Goal: Task Accomplishment & Management: Complete application form

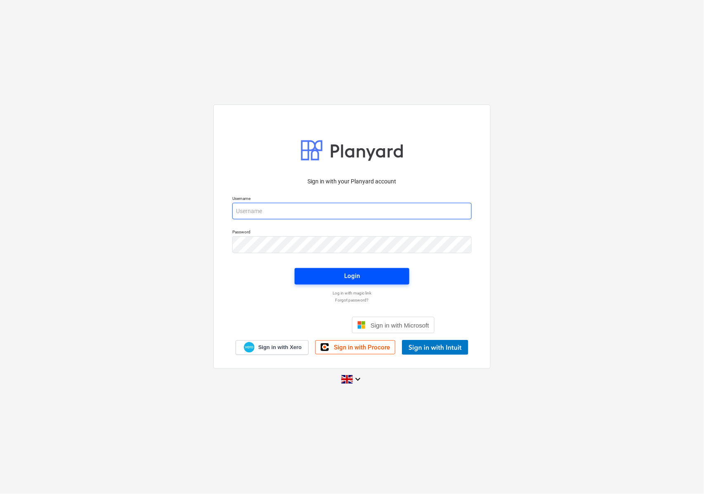
type input "[EMAIL_ADDRESS][DOMAIN_NAME]"
click at [304, 276] on button "Login" at bounding box center [352, 276] width 115 height 17
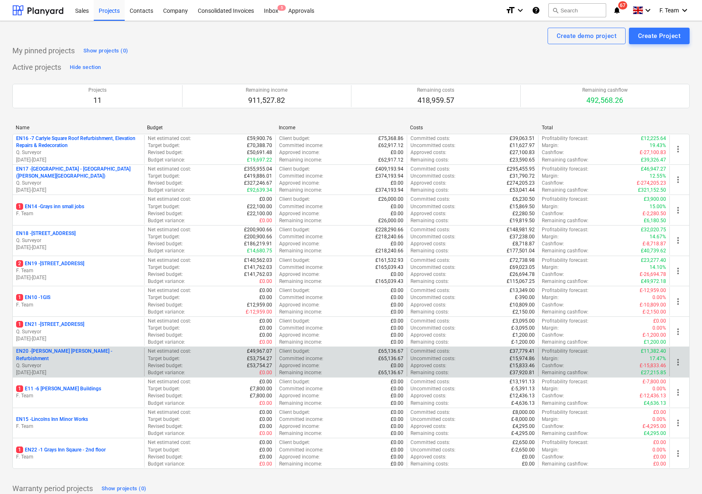
click at [75, 365] on p "Q. Surveyor" at bounding box center [78, 365] width 125 height 7
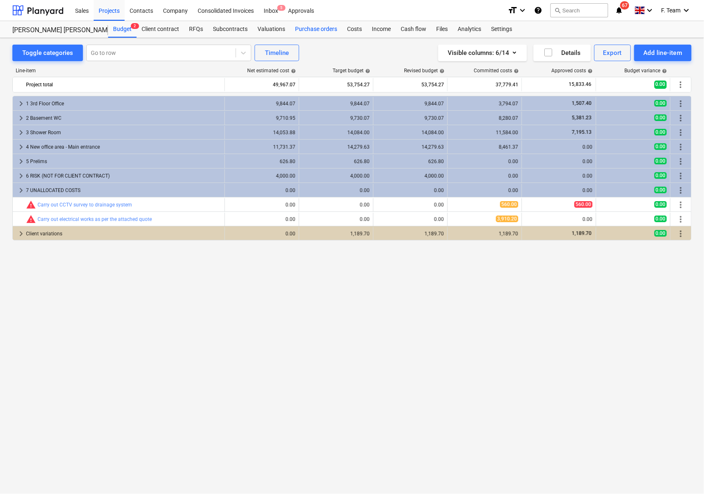
click at [327, 29] on div "Purchase orders" at bounding box center [316, 29] width 52 height 17
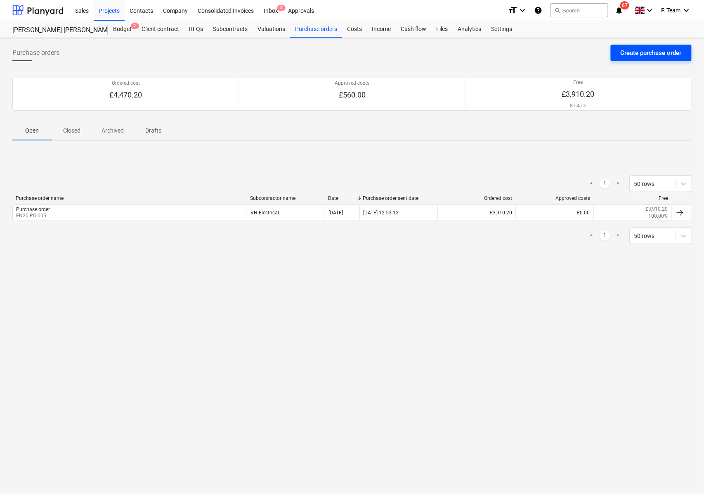
click at [631, 55] on div "Create purchase order" at bounding box center [651, 52] width 61 height 11
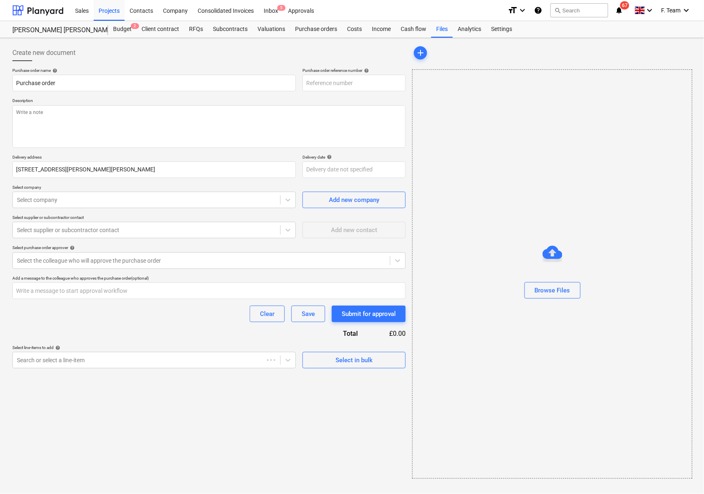
type textarea "x"
type input "EN20-PO-007"
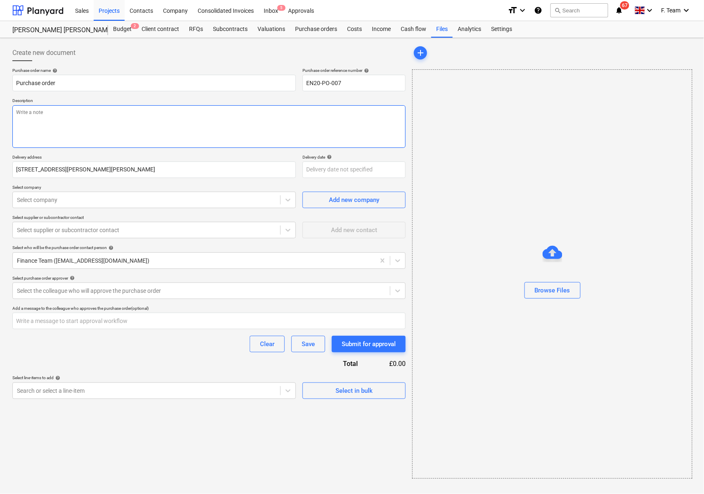
click at [53, 114] on textarea at bounding box center [208, 126] width 393 height 43
paste textarea "please ensure you send your invoice to [enter specific Planyard email address f…"
type textarea "x"
type textarea "please ensure you send your invoice to [enter specific Planyard email address f…"
click at [100, 111] on textarea "please ensure you send your invoice to [enter specific Planyard email address f…" at bounding box center [208, 126] width 393 height 43
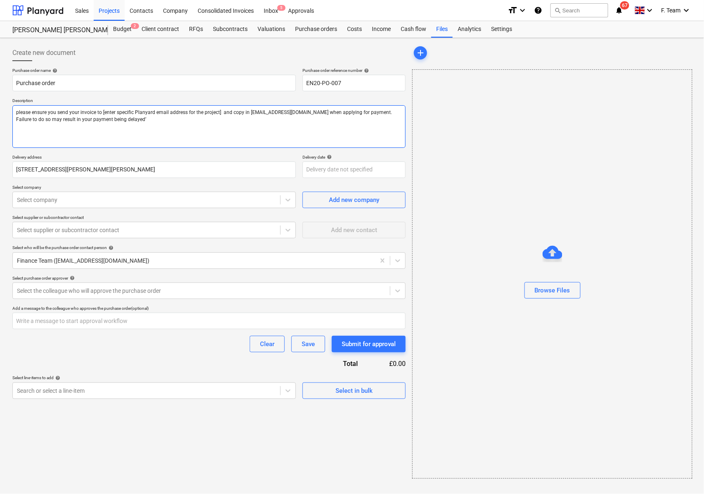
type textarea "x"
type textarea "please ensure you send your invoice to and copy in [EMAIL_ADDRESS][DOMAIN_NAME]…"
click at [85, 201] on div at bounding box center [146, 200] width 259 height 8
type textarea "x"
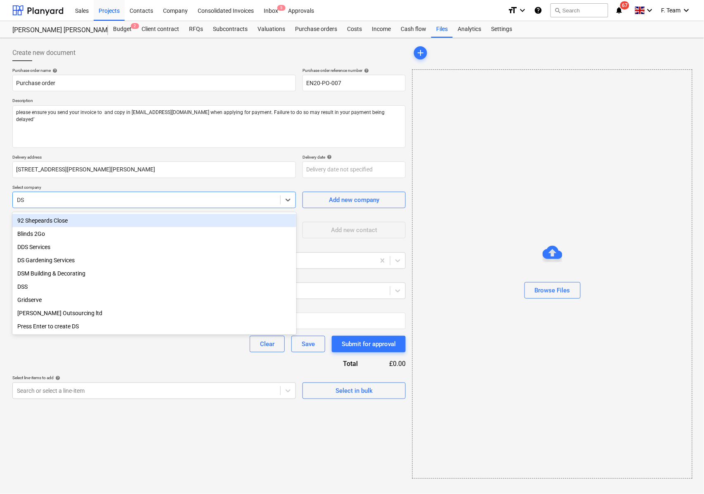
type input "DSM"
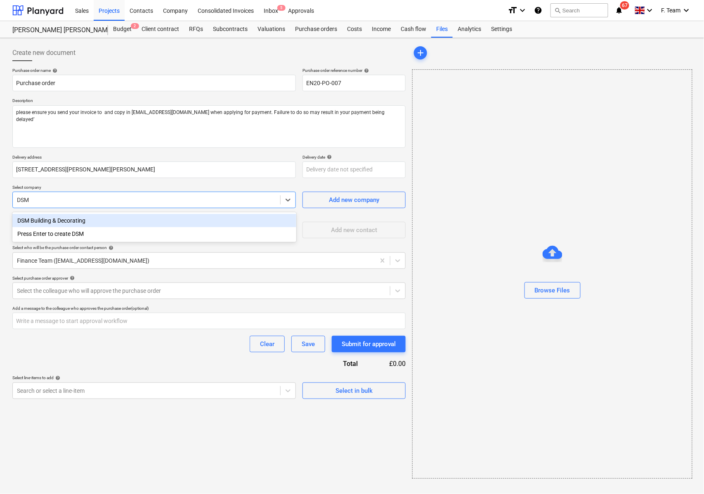
type textarea "x"
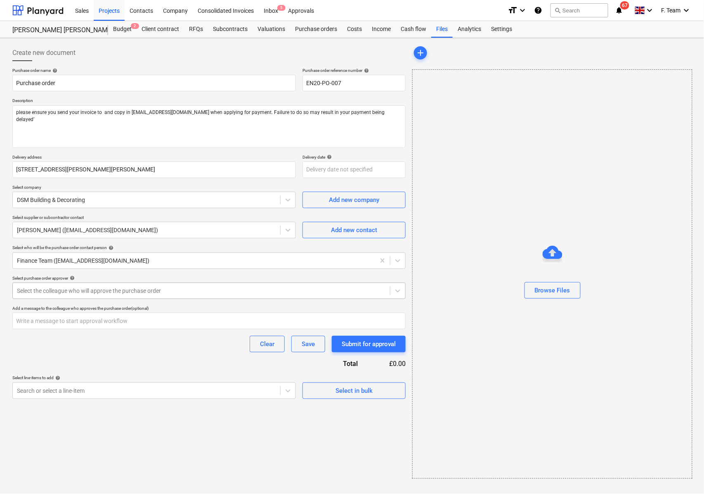
click at [36, 291] on div at bounding box center [201, 290] width 369 height 8
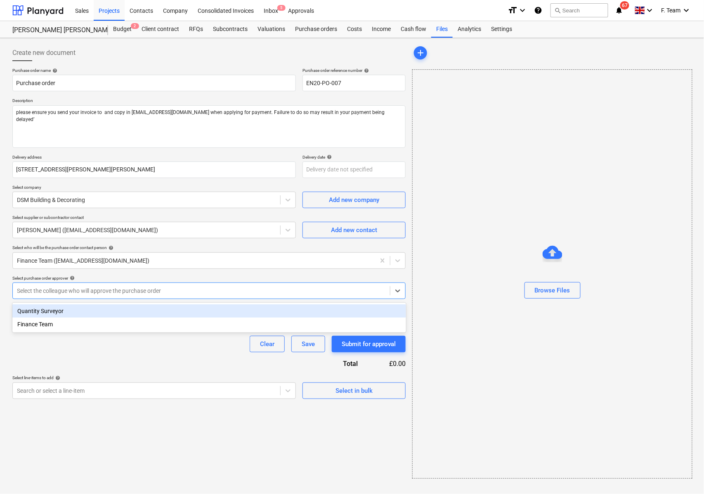
click at [39, 310] on div "Quantity Surveyor" at bounding box center [209, 310] width 394 height 13
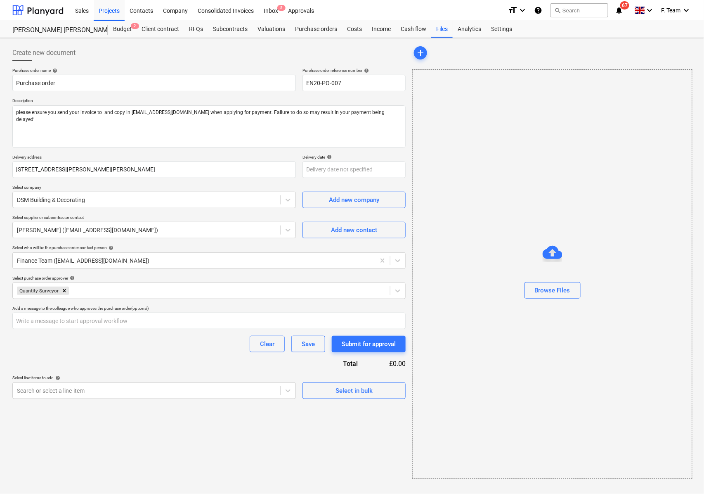
click at [52, 348] on div "Clear Save Submit for approval" at bounding box center [208, 344] width 393 height 17
click at [111, 390] on div at bounding box center [146, 390] width 259 height 8
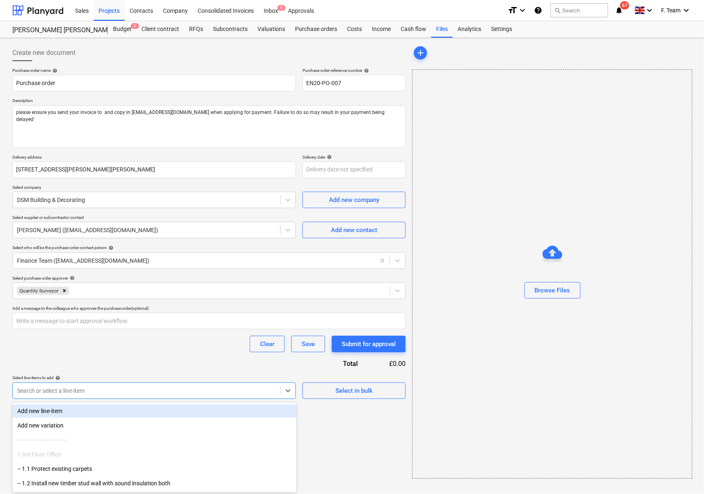
drag, startPoint x: 106, startPoint y: 416, endPoint x: 94, endPoint y: 408, distance: 14.3
click at [94, 408] on div "Add new line-item" at bounding box center [154, 410] width 284 height 13
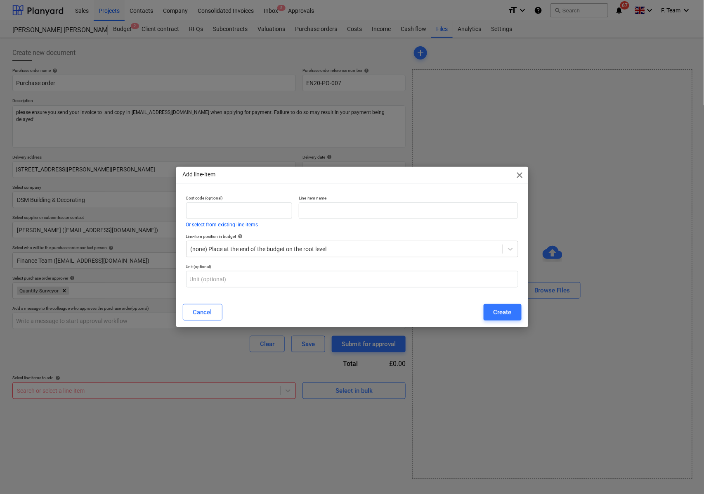
click at [103, 387] on div "Add line-item close Cost code (optional) Or select from existing line-items Lin…" at bounding box center [352, 247] width 704 height 494
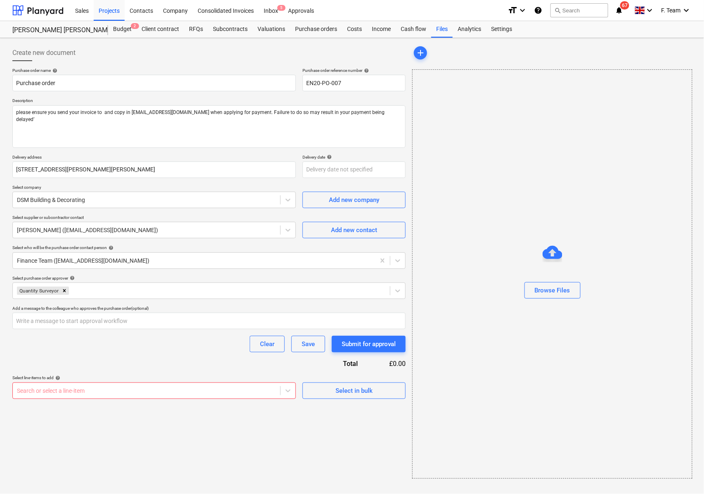
click at [156, 397] on div "Search or select a line-item" at bounding box center [154, 390] width 284 height 17
click at [170, 394] on div at bounding box center [146, 390] width 259 height 8
drag, startPoint x: 149, startPoint y: 387, endPoint x: 239, endPoint y: 390, distance: 90.4
click at [149, 388] on div at bounding box center [146, 390] width 259 height 8
drag, startPoint x: 280, startPoint y: 390, endPoint x: 289, endPoint y: 393, distance: 9.4
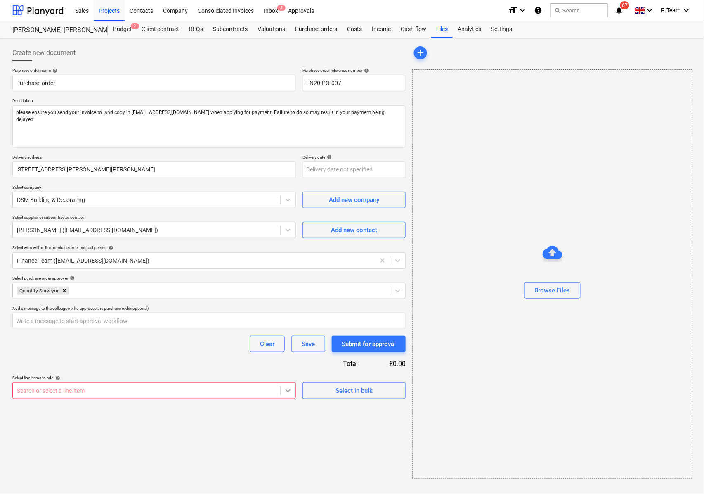
click at [281, 391] on div "Search or select a line-item" at bounding box center [154, 390] width 284 height 17
click at [289, 393] on icon at bounding box center [288, 390] width 8 height 8
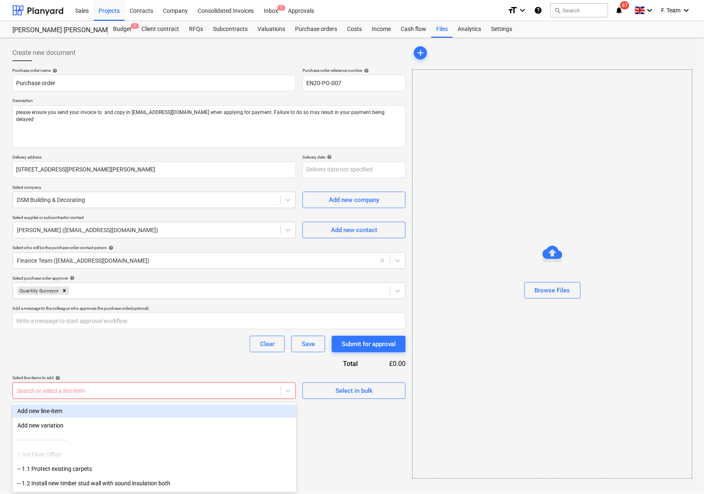
click at [166, 387] on div at bounding box center [146, 390] width 259 height 8
click at [119, 413] on div "Add new line-item" at bounding box center [154, 410] width 284 height 13
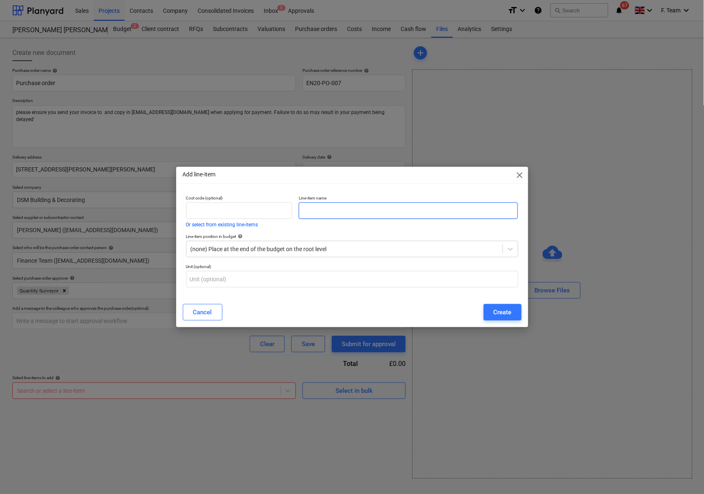
click at [323, 210] on input "text" at bounding box center [408, 210] width 219 height 17
click at [320, 207] on input "text" at bounding box center [408, 210] width 219 height 17
type textarea "x"
paste input "Decorate - W/C and Shower Room - Walls, ceilings and windows"
type input "Decorate - W/C and Shower Room - Walls, ceilings and windows"
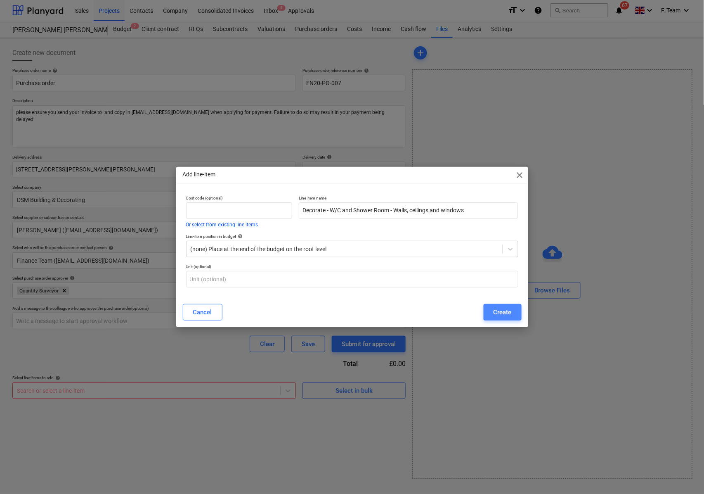
click at [499, 313] on div "Create" at bounding box center [503, 312] width 18 height 11
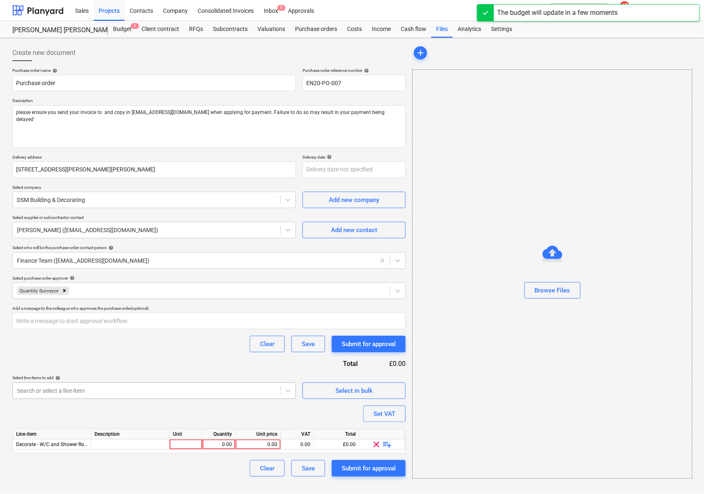
click at [227, 391] on div at bounding box center [146, 390] width 259 height 8
type textarea "x"
click at [114, 446] on div at bounding box center [130, 444] width 78 height 10
type input "Decorate - W/C and Shower Room - Walls, ceilings and windows"
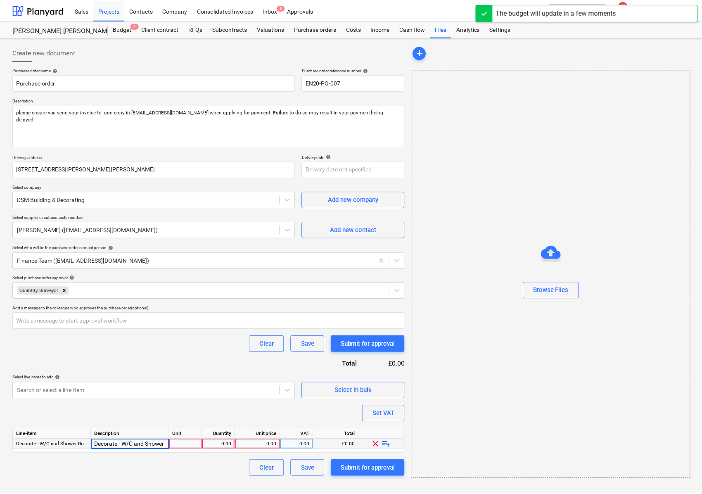
scroll to position [0, 92]
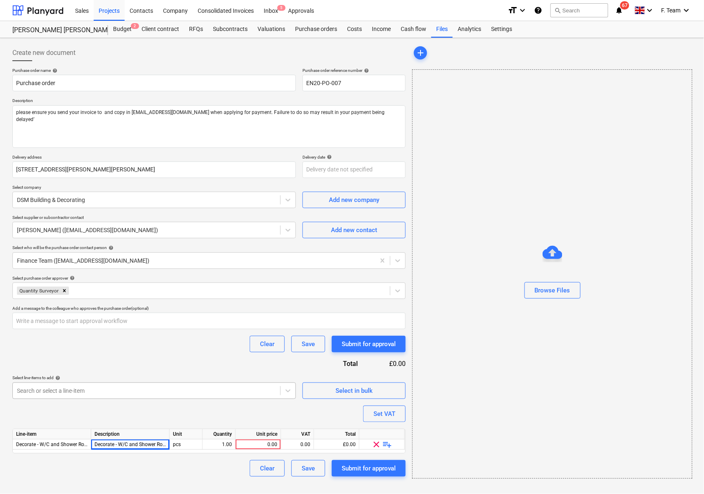
click at [246, 393] on div at bounding box center [146, 390] width 259 height 8
click at [294, 391] on div at bounding box center [288, 390] width 15 height 15
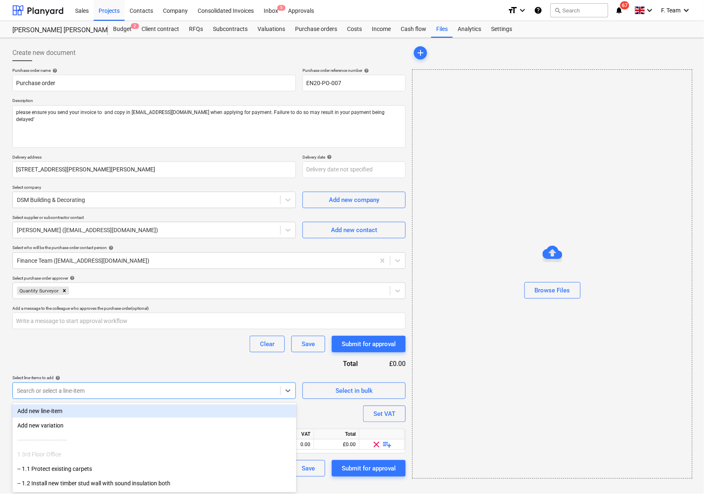
click at [157, 409] on div "Add new line-item" at bounding box center [154, 410] width 284 height 13
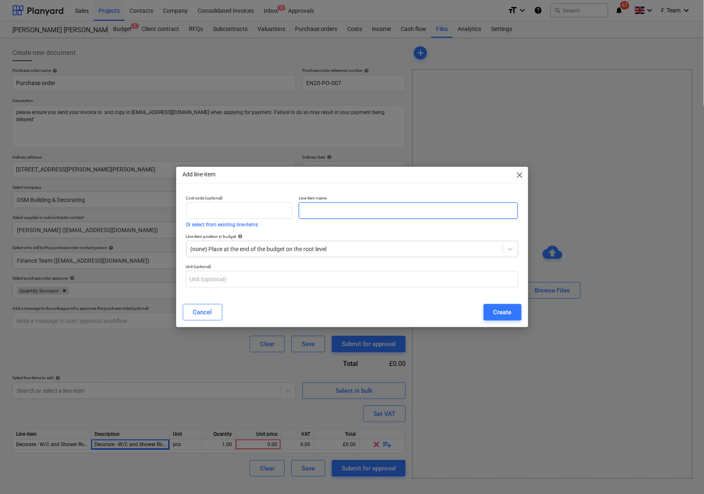
type textarea "x"
click at [354, 206] on input "text" at bounding box center [408, 210] width 219 height 17
paste input "Decorate - Two office rooms - Walls, ceilings, windows, skirting"
type input "Decorate - Two office rooms - Walls, ceilings, windows, skirting"
type textarea "x"
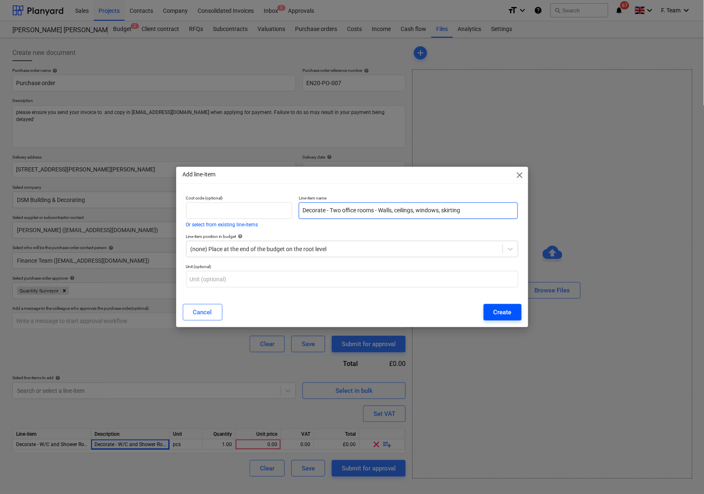
type input "Decorate - Two office rooms - Walls, ceilings, windows, skirting"
click at [509, 314] on div "Create" at bounding box center [503, 312] width 18 height 11
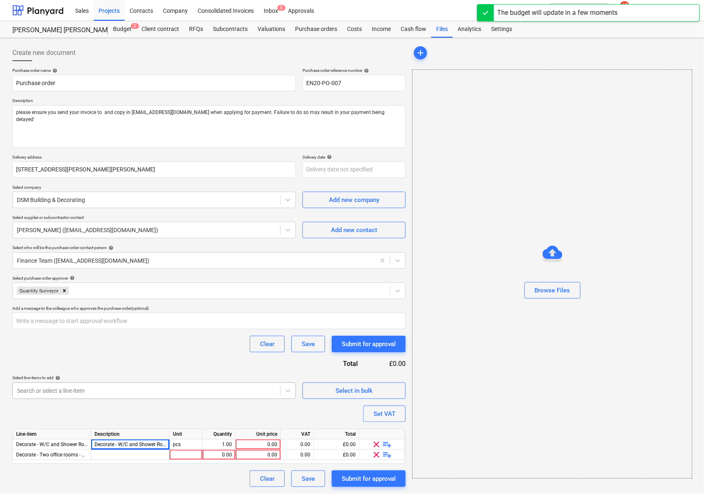
click at [63, 390] on div at bounding box center [146, 390] width 259 height 8
click at [285, 393] on icon at bounding box center [288, 390] width 8 height 8
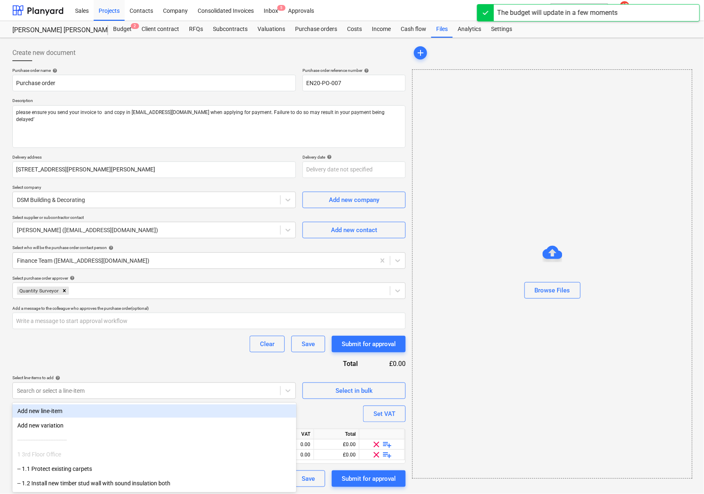
click at [107, 407] on div "Add new line-item" at bounding box center [154, 410] width 284 height 13
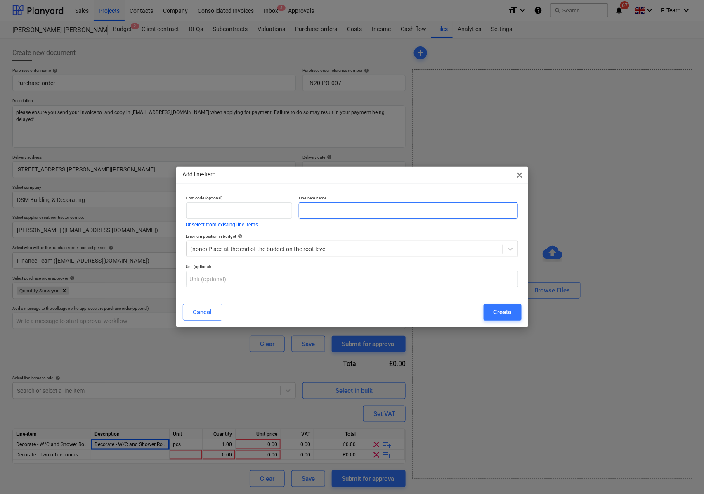
click at [347, 217] on input "text" at bounding box center [408, 210] width 219 height 17
type textarea "x"
paste input "Decorate - Area in lobby - 3nr walls, ceiling, window"
type input "Decorate - Area in lobby - 3nr walls, ceiling, window"
click at [499, 310] on div "Create" at bounding box center [503, 312] width 18 height 11
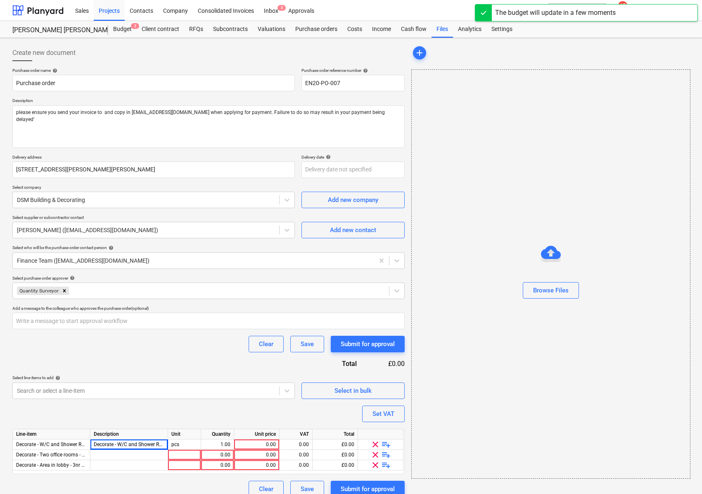
scroll to position [10, 0]
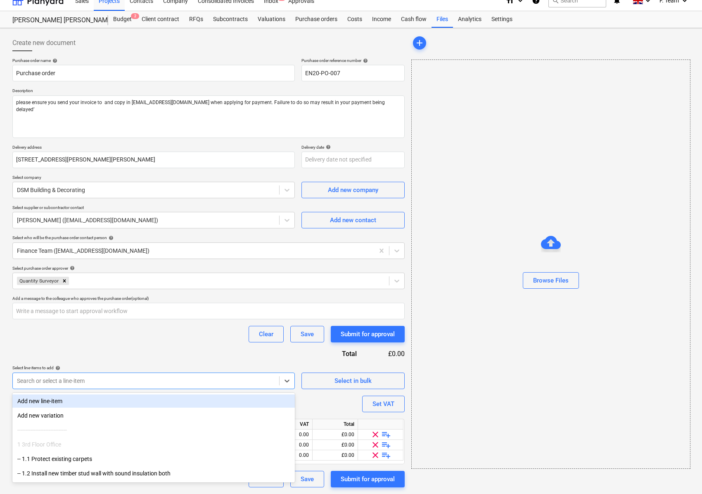
type textarea "x"
paste input "Two office rooms - Walls, ceilings, windows, skirting"
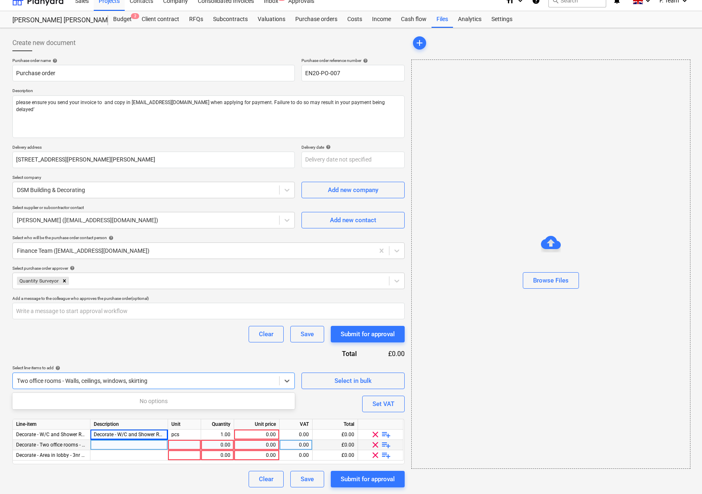
type input "Two office rooms - Walls, ceilings, windows, skirting"
type textarea "x"
click at [112, 444] on div at bounding box center [129, 445] width 78 height 10
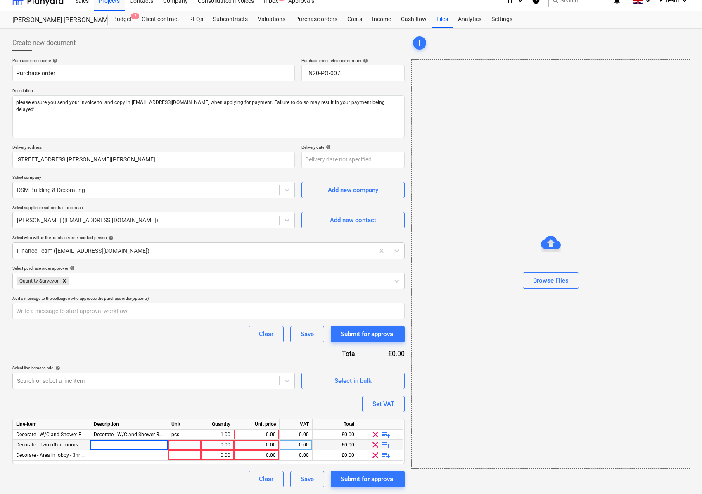
type input "Two office rooms - Walls, ceilings, windows, skirting"
click at [101, 456] on div at bounding box center [129, 455] width 78 height 10
type textarea "x"
type input "Area in lobby - 3nr walls, ceiling, window"
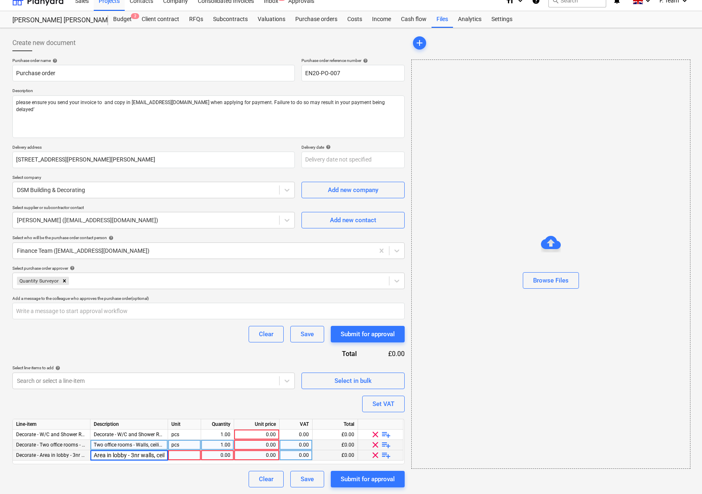
scroll to position [0, 32]
type textarea "x"
click at [190, 454] on div "pcs" at bounding box center [184, 455] width 33 height 10
click at [259, 437] on div "0.00" at bounding box center [256, 434] width 38 height 10
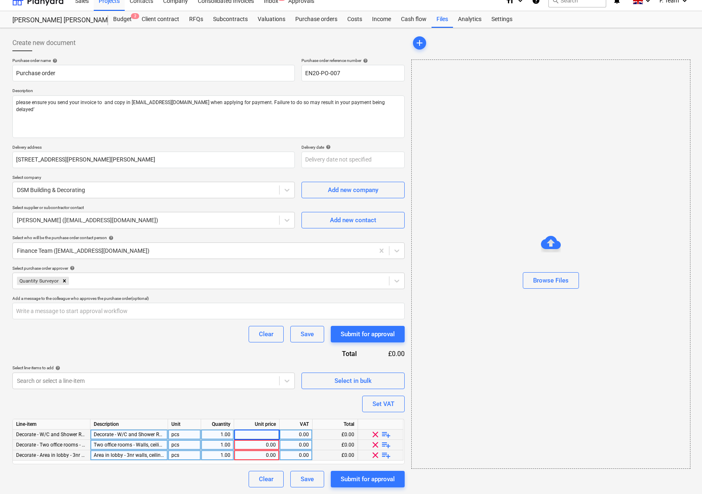
click at [435, 367] on div "Browse Files" at bounding box center [550, 263] width 279 height 409
click at [270, 431] on div "0.00" at bounding box center [256, 434] width 38 height 10
type input "975"
type textarea "x"
click at [263, 446] on div "0.00" at bounding box center [256, 445] width 38 height 10
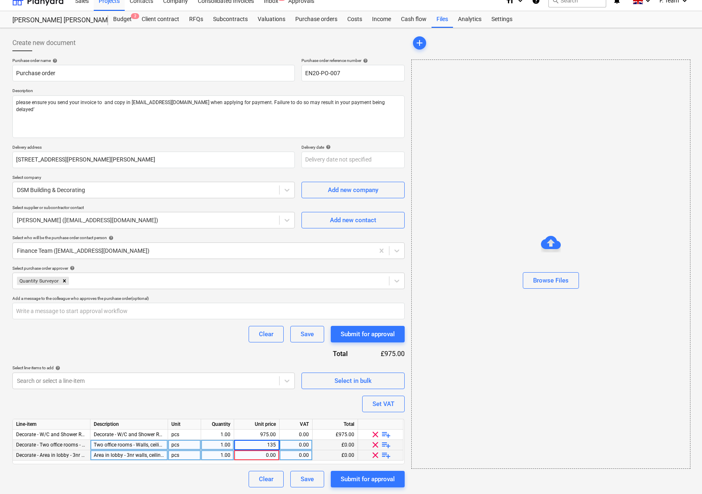
type input "1350"
type textarea "x"
click at [265, 456] on div "0.00" at bounding box center [256, 455] width 38 height 10
type input "575"
click at [502, 20] on div "Settings" at bounding box center [501, 19] width 31 height 17
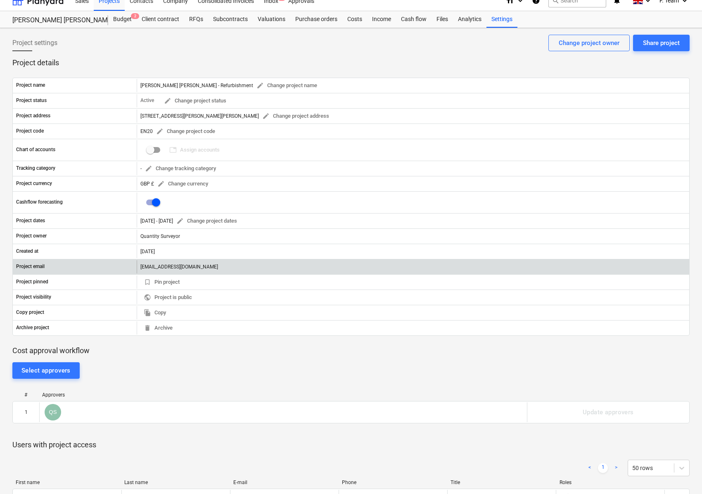
drag, startPoint x: 140, startPoint y: 268, endPoint x: 300, endPoint y: 270, distance: 159.3
click at [300, 270] on div "[EMAIL_ADDRESS][DOMAIN_NAME]" at bounding box center [413, 266] width 552 height 13
copy div "[EMAIL_ADDRESS][DOMAIN_NAME]"
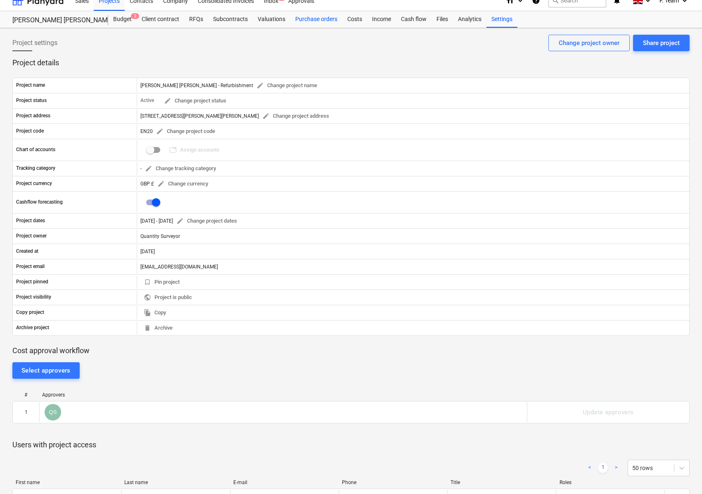
click at [317, 21] on div "Purchase orders" at bounding box center [316, 19] width 52 height 17
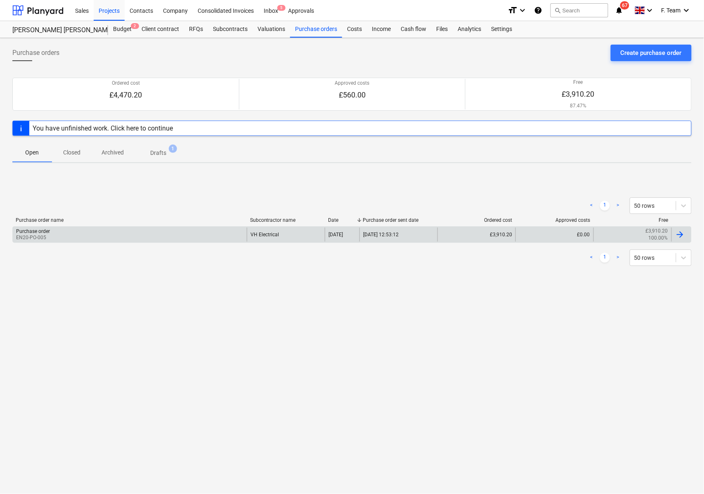
click at [197, 240] on div "Purchase order EN20-PO-005" at bounding box center [130, 234] width 234 height 14
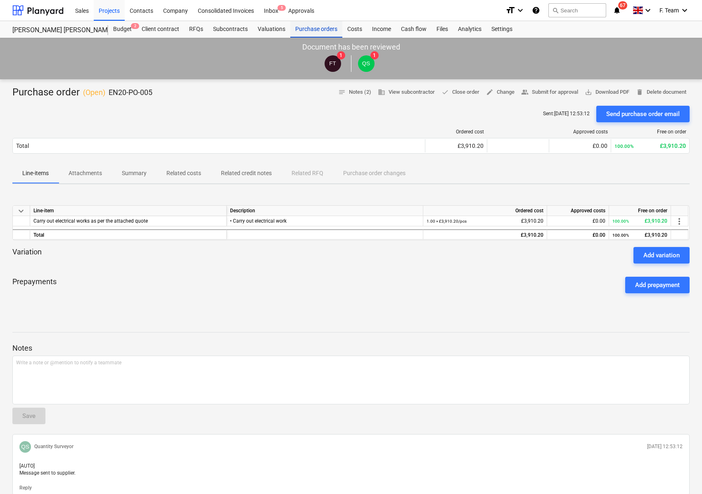
click at [295, 32] on div "Purchase orders" at bounding box center [316, 29] width 52 height 17
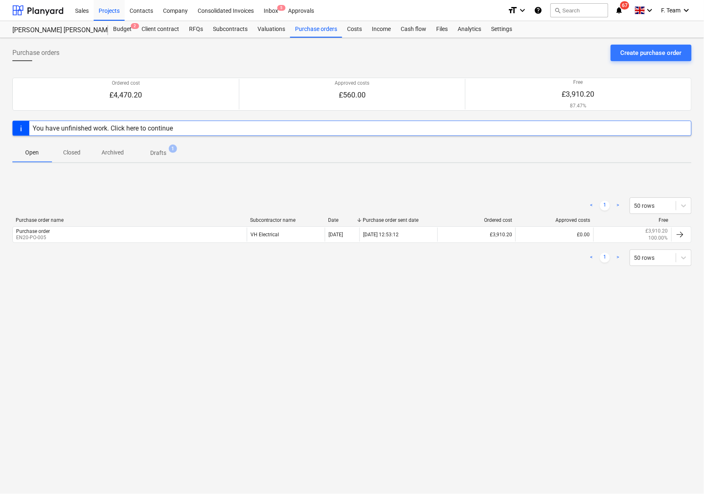
click at [162, 154] on p "Drafts" at bounding box center [158, 153] width 16 height 9
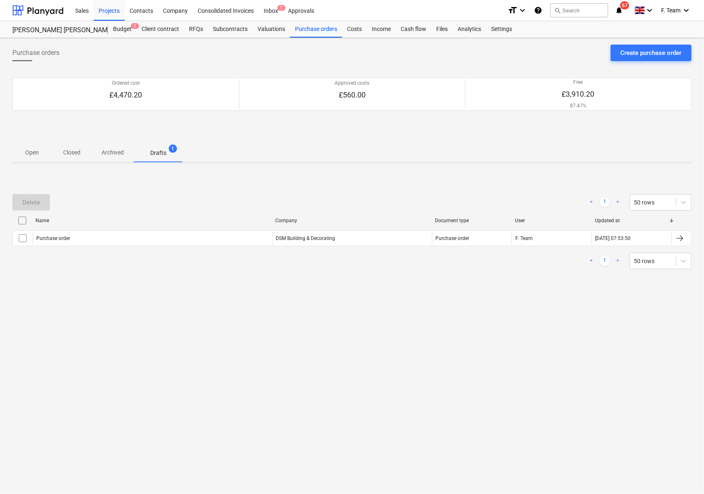
click at [105, 246] on div "Name Company Document type User Updated at Purchase order DSM Building & Decora…" at bounding box center [351, 231] width 679 height 35
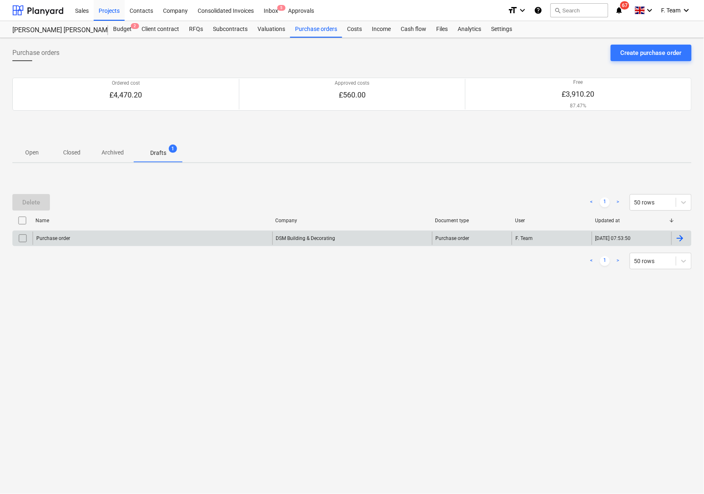
click at [105, 243] on div "Purchase order" at bounding box center [153, 238] width 240 height 13
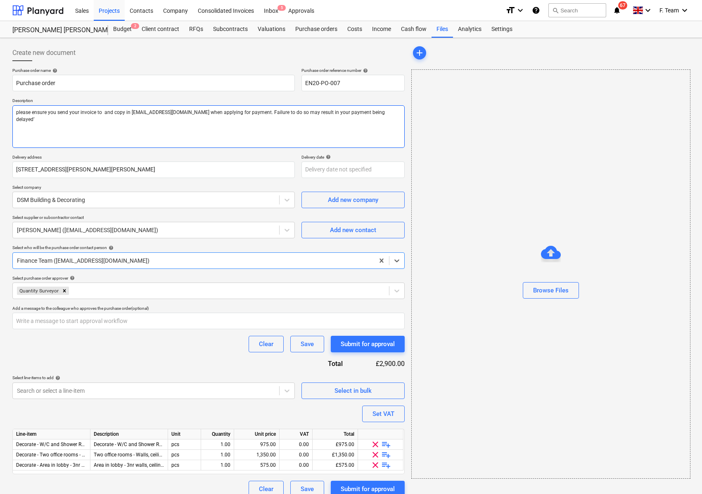
click at [100, 111] on textarea "please ensure you send your invoice to and copy in [EMAIL_ADDRESS][DOMAIN_NAME]…" at bounding box center [208, 126] width 392 height 43
type textarea "x"
type textarea "please ensure you send your invoice to and copy in [EMAIL_ADDRESS][DOMAIN_NAME]…"
paste textarea "[EMAIL_ADDRESS][DOMAIN_NAME]"
type textarea "x"
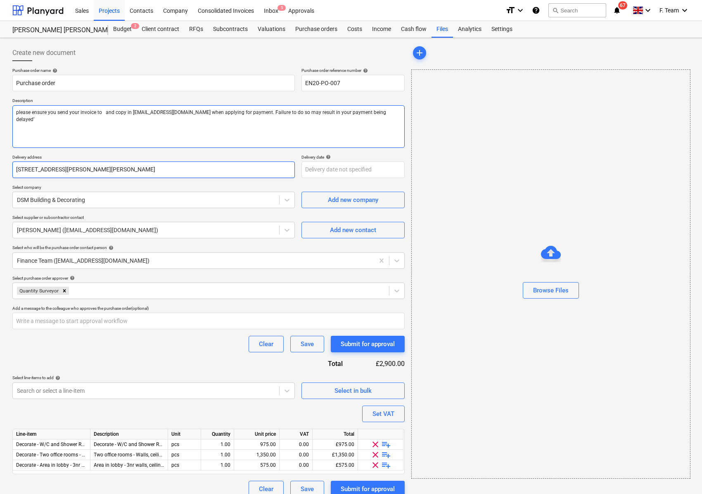
type textarea "please ensure you send your invoice to [EMAIL_ADDRESS][DOMAIN_NAME] and copy in…"
click at [15, 111] on textarea "please ensure you send your invoice to [EMAIL_ADDRESS][DOMAIN_NAME] and copy in…" at bounding box center [208, 126] width 392 height 43
type textarea "x"
type textarea "Nplease ensure you send your invoice to [EMAIL_ADDRESS][DOMAIN_NAME] and copy i…"
type textarea "x"
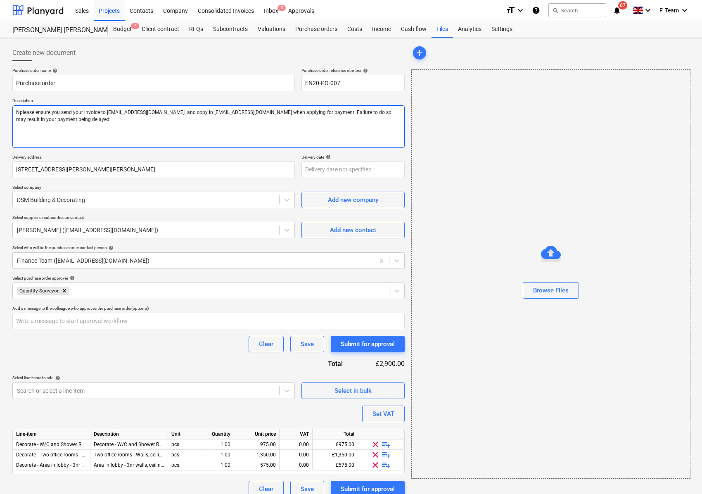
type textarea "Noplease ensure you send your invoice to [EMAIL_ADDRESS][DOMAIN_NAME] and copy …"
type textarea "x"
type textarea "Notplease ensure you send your invoice to [EMAIL_ADDRESS][DOMAIN_NAME] and copy…"
type textarea "x"
type textarea "Noteplease ensure you send your invoice to [EMAIL_ADDRESS][DOMAIN_NAME] and cop…"
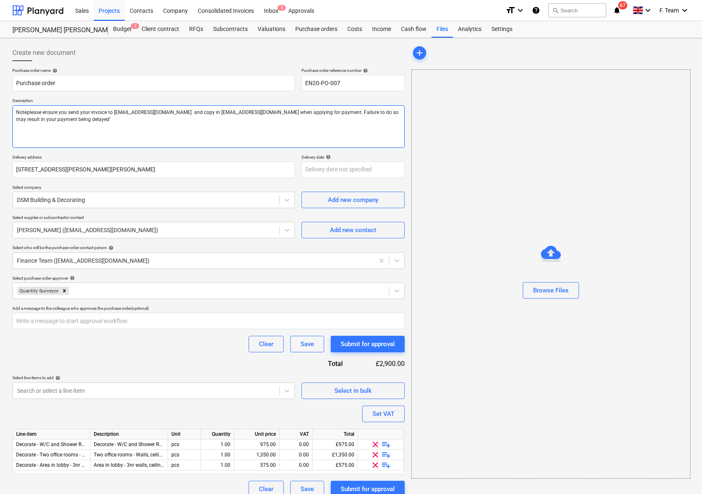
type textarea "x"
type textarea "Note please ensure you send your invoice to [EMAIL_ADDRESS][DOMAIN_NAME] and co…"
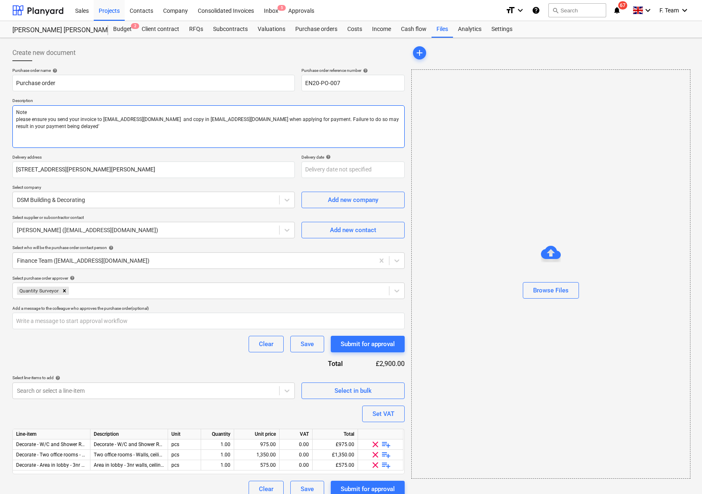
type textarea "x"
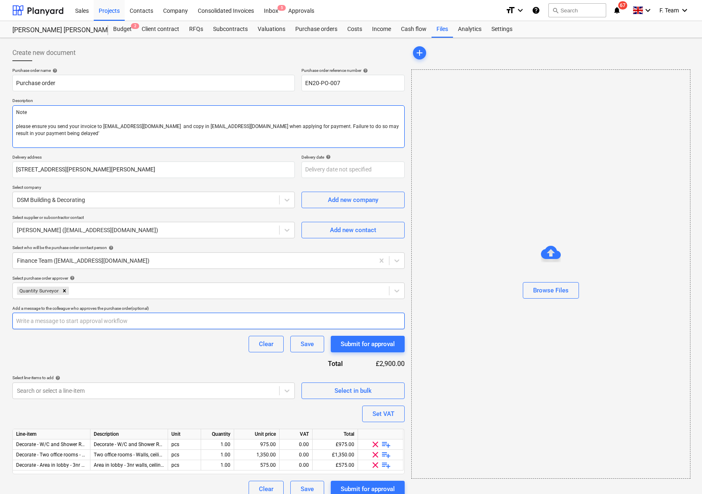
type textarea "Note please ensure you send your invoice to [EMAIL_ADDRESS][DOMAIN_NAME] and co…"
click at [15, 111] on textarea "Note please ensure you send your invoice to [EMAIL_ADDRESS][DOMAIN_NAME] and co…" at bounding box center [208, 126] width 392 height 43
type textarea "x"
click at [18, 113] on textarea "Note please ensure you send your invoice to [EMAIL_ADDRESS][DOMAIN_NAME] and co…" at bounding box center [208, 126] width 392 height 43
click at [17, 124] on textarea "Note please ensure you send your invoice to [EMAIL_ADDRESS][DOMAIN_NAME] and co…" at bounding box center [208, 126] width 392 height 43
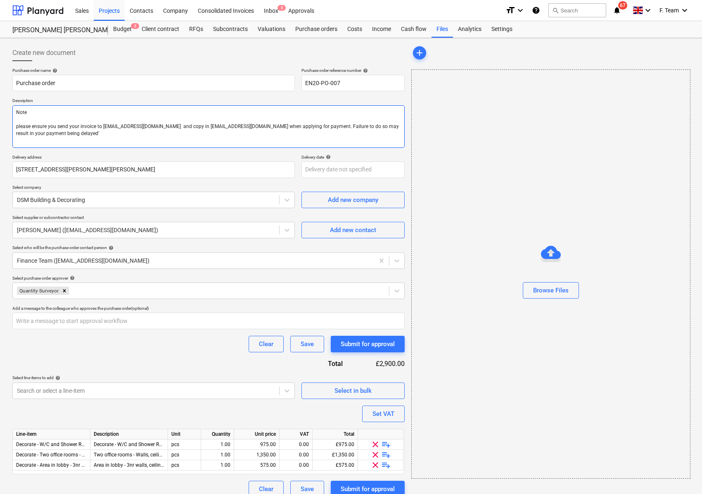
type textarea "Note please ensure you send your invoice to [EMAIL_ADDRESS][DOMAIN_NAME] and co…"
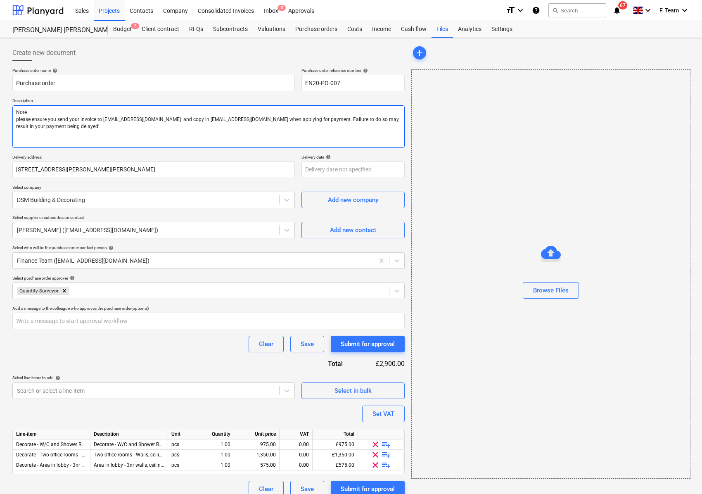
type textarea "x"
type textarea "Note please ensure you send your invoice to [EMAIL_ADDRESS][DOMAIN_NAME] and co…"
paste textarea "Decorate - W/C and Shower Room - Walls, ceilings and windows - £975.00 Decorate…"
type textarea "x"
type textarea "Decorate - W/C and Shower Room - Walls, ceilings and windows - £975.00 Decorate…"
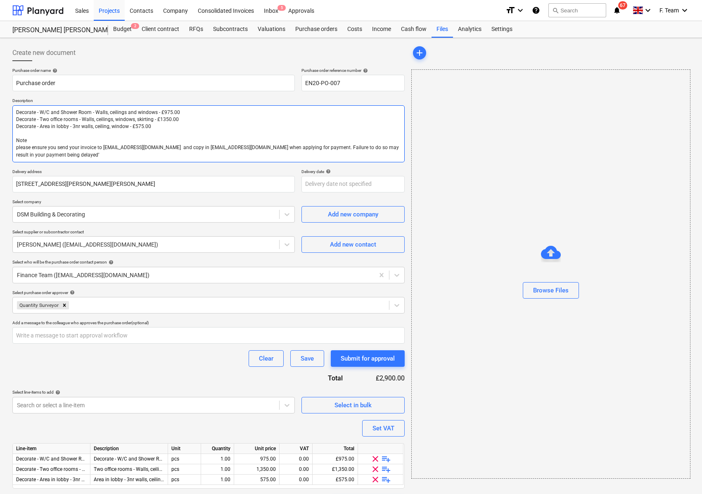
click at [182, 114] on textarea "Decorate - W/C and Shower Room - Walls, ceilings and windows - £975.00 Decorate…" at bounding box center [208, 133] width 392 height 57
type textarea "x"
type textarea "Decorate - W/C and Shower Room - Walls, ceilings and windows - £975.0 Decorate …"
type textarea "x"
type textarea "Decorate - W/C and Shower Room - Walls, ceilings and windows - £975. Decorate -…"
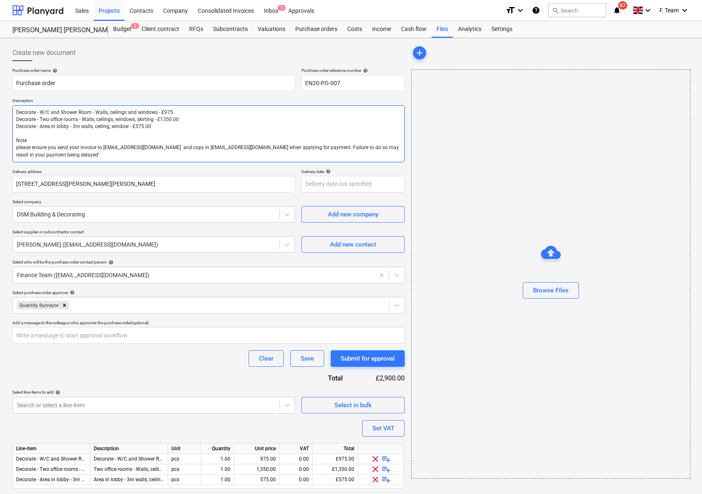
type textarea "x"
type textarea "Decorate - W/C and Shower Room - Walls, ceilings and windows - £975 Decorate - …"
type textarea "x"
type textarea "Decorate - W/C and Shower Room - Walls, ceilings and windows - £97 Decorate - T…"
type textarea "x"
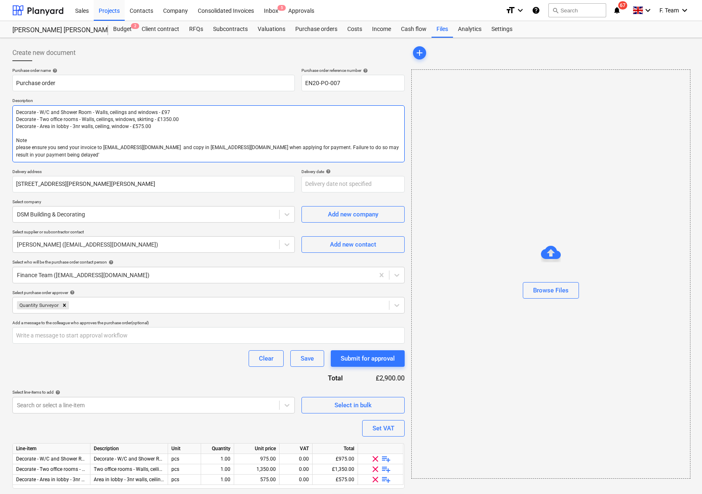
type textarea "Decorate - W/C and Shower Room - Walls, ceilings and windows - £9 Decorate - Tw…"
type textarea "x"
type textarea "Decorate - W/C and Shower Room - Walls, ceilings and windows - £ Decorate - Two…"
type textarea "x"
type textarea "Decorate - W/C and Shower Room - Walls, ceilings and windows - Decorate - Two o…"
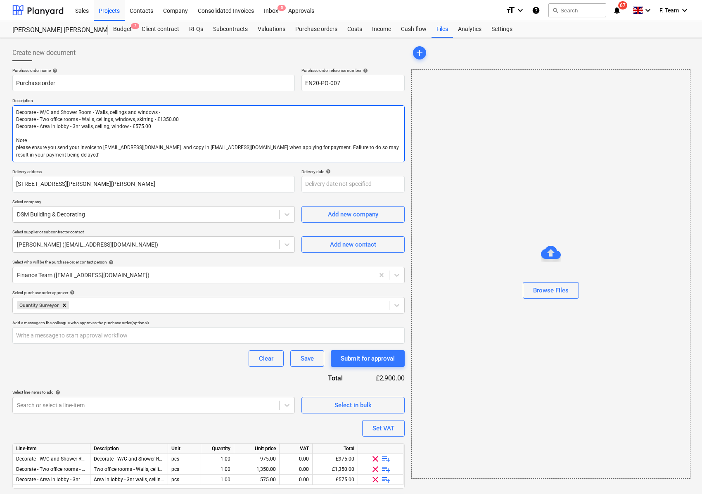
click at [185, 119] on textarea "Decorate - W/C and Shower Room - Walls, ceilings and windows - Decorate - Two o…" at bounding box center [208, 133] width 392 height 57
type textarea "x"
type textarea "Decorate - W/C and Shower Room - Walls, ceilings and windows - Decorate - Two o…"
type textarea "x"
type textarea "Decorate - W/C and Shower Room - Walls, ceilings and windows - Decorate - Two o…"
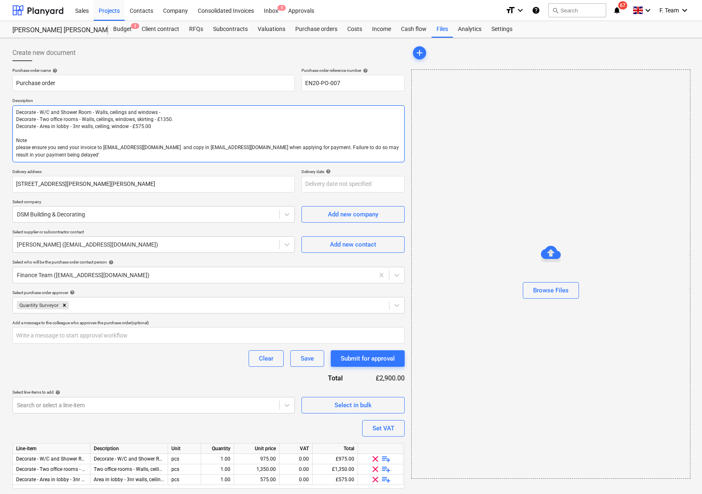
type textarea "x"
type textarea "Decorate - W/C and Shower Room - Walls, ceilings and windows - Decorate - Two o…"
type textarea "x"
type textarea "Decorate - W/C and Shower Room - Walls, ceilings and windows - Decorate - Two o…"
type textarea "x"
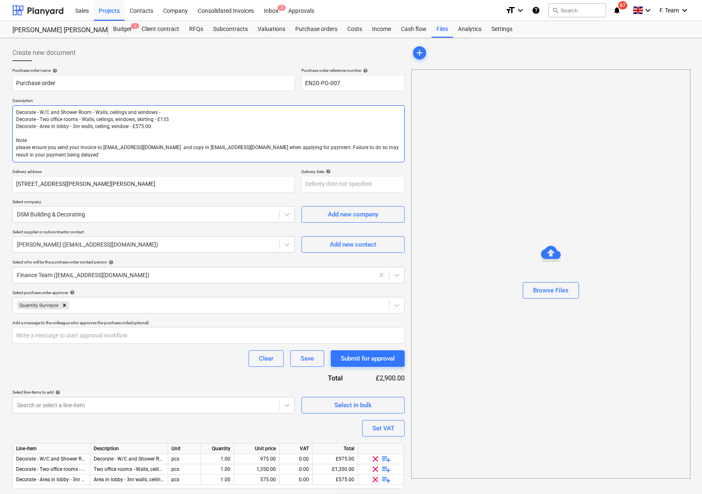
type textarea "Decorate - W/C and Shower Room - Walls, ceilings and windows - Decorate - Two o…"
type textarea "x"
type textarea "Decorate - W/C and Shower Room - Walls, ceilings and windows - Decorate - Two o…"
type textarea "x"
type textarea "Decorate - W/C and Shower Room - Walls, ceilings and windows - Decorate - Two o…"
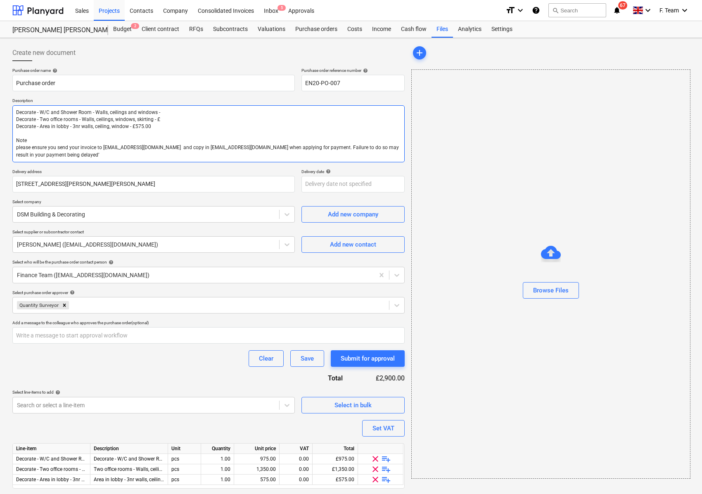
type textarea "x"
type textarea "Decorate - W/C and Shower Room - Walls, ceilings and windows - Decorate - Two o…"
type textarea "x"
type textarea "Decorate - W/C and Shower Room - Walls, ceilings and windows - Decorate - Two o…"
click at [164, 109] on textarea "Decorate - W/C and Shower Room - Walls, ceilings and windows - Decorate - Two o…" at bounding box center [208, 133] width 392 height 57
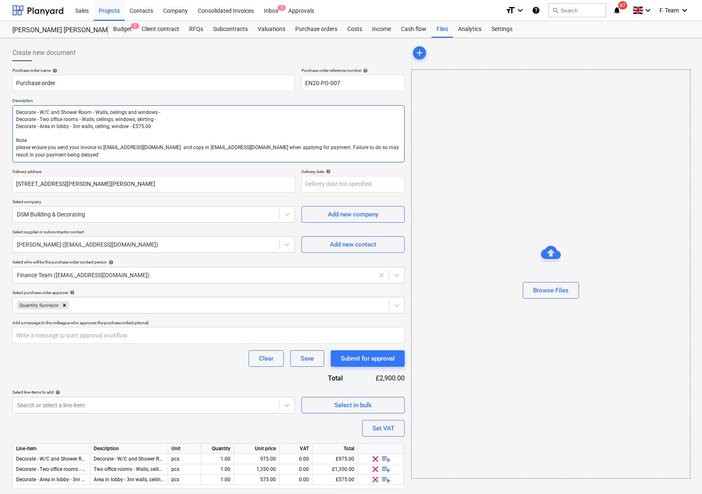
type textarea "x"
type textarea "Decorate - W/C and Shower Room - Walls, ceilings and windows Decorate - Two off…"
click at [157, 122] on textarea "Decorate - W/C and Shower Room - Walls, ceilings and windows Decorate - Two off…" at bounding box center [208, 133] width 392 height 57
type textarea "x"
type textarea "Decorate - W/C and Shower Room - Walls, ceilings and windows Decorate - Two off…"
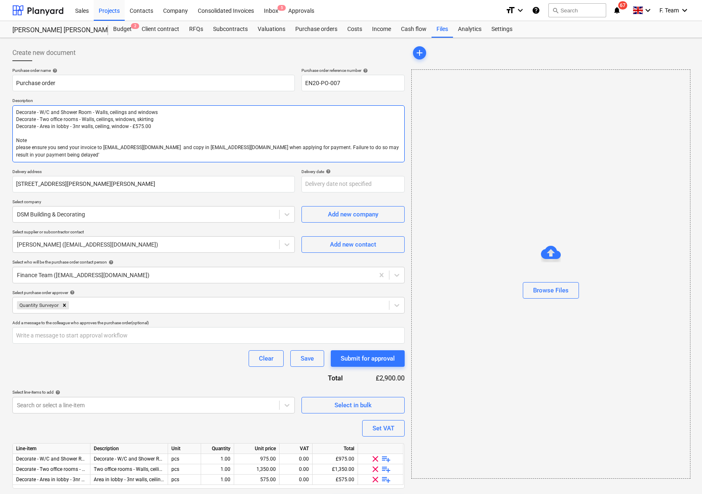
click at [154, 128] on textarea "Decorate - W/C and Shower Room - Walls, ceilings and windows Decorate - Two off…" at bounding box center [208, 133] width 392 height 57
type textarea "x"
type textarea "Decorate - W/C and Shower Room - Walls, ceilings and windows Decorate - Two off…"
type textarea "x"
type textarea "Decorate - W/C and Shower Room - Walls, ceilings and windows Decorate - Two off…"
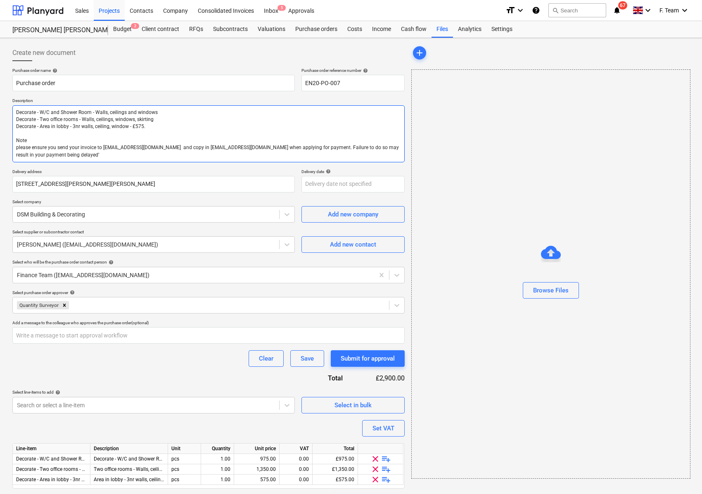
type textarea "x"
type textarea "Decorate - W/C and Shower Room - Walls, ceilings and windows Decorate - Two off…"
type textarea "x"
type textarea "Decorate - W/C and Shower Room - Walls, ceilings and windows Decorate - Two off…"
type textarea "x"
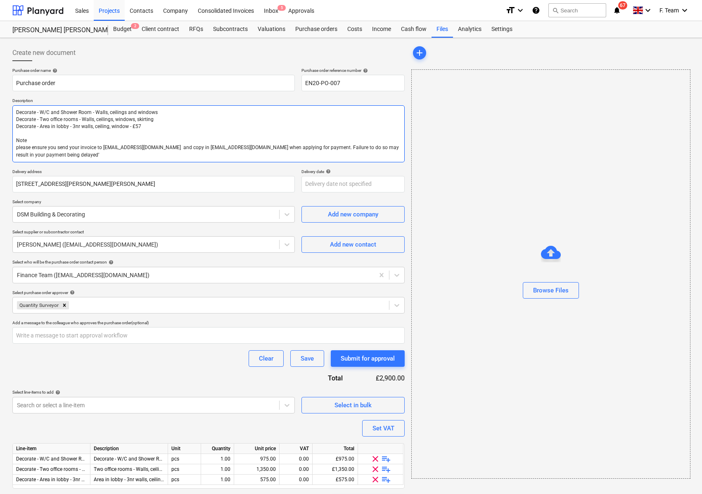
type textarea "Decorate - W/C and Shower Room - Walls, ceilings and windows Decorate - Two off…"
type textarea "x"
type textarea "Decorate - W/C and Shower Room - Walls, ceilings and windows Decorate - Two off…"
type textarea "x"
type textarea "Decorate - W/C and Shower Room - Walls, ceilings and windows Decorate - Two off…"
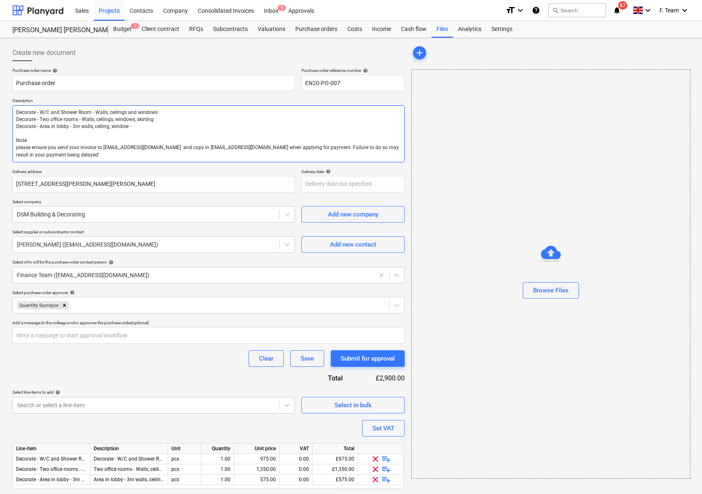
type textarea "x"
type textarea "Decorate - W/C and Shower Room - Walls, ceilings and windows Decorate - Two off…"
type textarea "x"
drag, startPoint x: 31, startPoint y: 141, endPoint x: 18, endPoint y: 136, distance: 13.2
click at [18, 136] on textarea "Decorate - W/C and Shower Room - Walls, ceilings and windows Decorate - Two off…" at bounding box center [208, 133] width 392 height 57
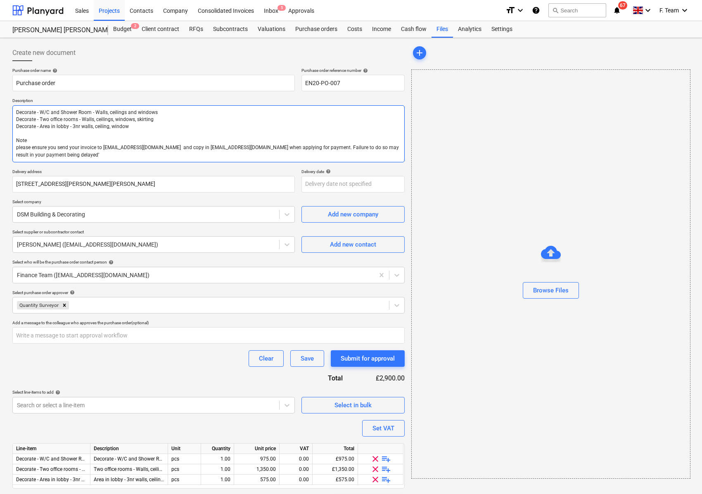
click at [48, 153] on textarea "Decorate - W/C and Shower Room - Walls, ceilings and windows Decorate - Two off…" at bounding box center [208, 133] width 392 height 57
drag, startPoint x: 33, startPoint y: 139, endPoint x: 12, endPoint y: 140, distance: 21.5
click at [12, 140] on div "Create new document Purchase order name help Purchase order Purchase order refe…" at bounding box center [208, 277] width 399 height 473
click at [61, 146] on textarea "Decorate - W/C and Shower Room - Walls, ceilings and windows Decorate - Two off…" at bounding box center [208, 133] width 392 height 57
drag, startPoint x: 25, startPoint y: 140, endPoint x: 15, endPoint y: 141, distance: 9.9
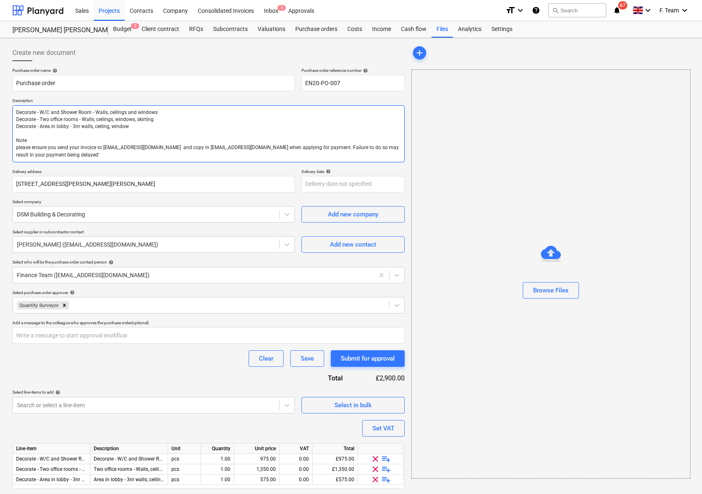
click at [15, 141] on textarea "Decorate - W/C and Shower Room - Walls, ceilings and windows Decorate - Two off…" at bounding box center [208, 133] width 392 height 57
click at [88, 151] on textarea "Decorate - W/C and Shower Room - Walls, ceilings and windows Decorate - Two off…" at bounding box center [208, 133] width 392 height 57
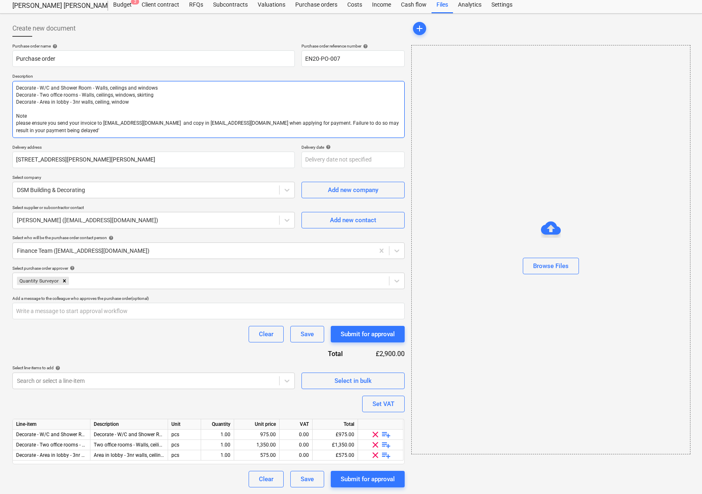
type textarea "Decorate - W/C and Shower Room - Walls, ceilings and windows Decorate - Two off…"
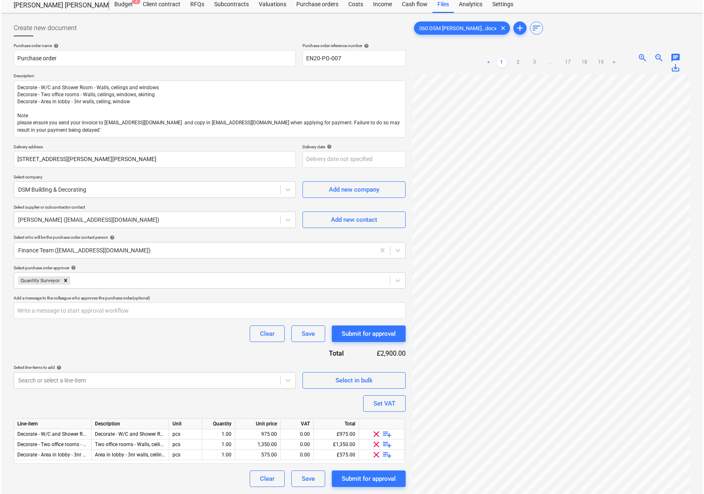
scroll to position [230, 84]
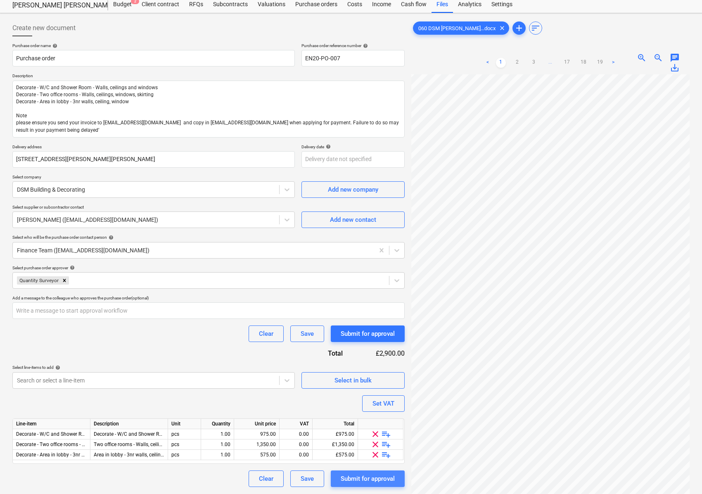
click at [370, 481] on div "Submit for approval" at bounding box center [368, 478] width 54 height 11
type textarea "x"
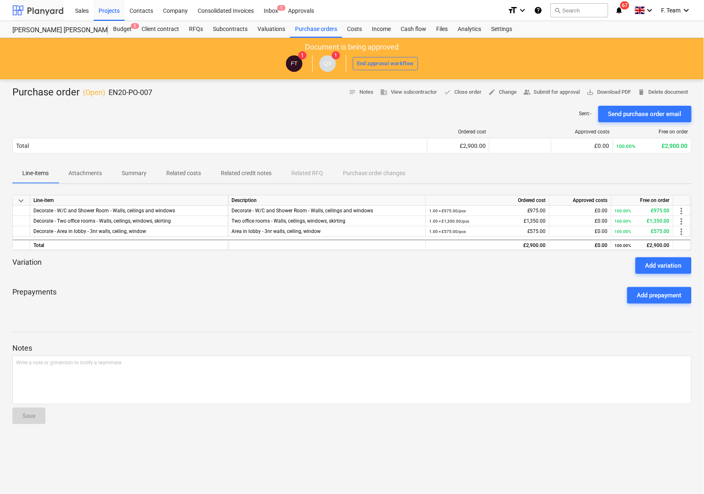
click at [35, 4] on div at bounding box center [37, 10] width 51 height 21
